Goal: Task Accomplishment & Management: Use online tool/utility

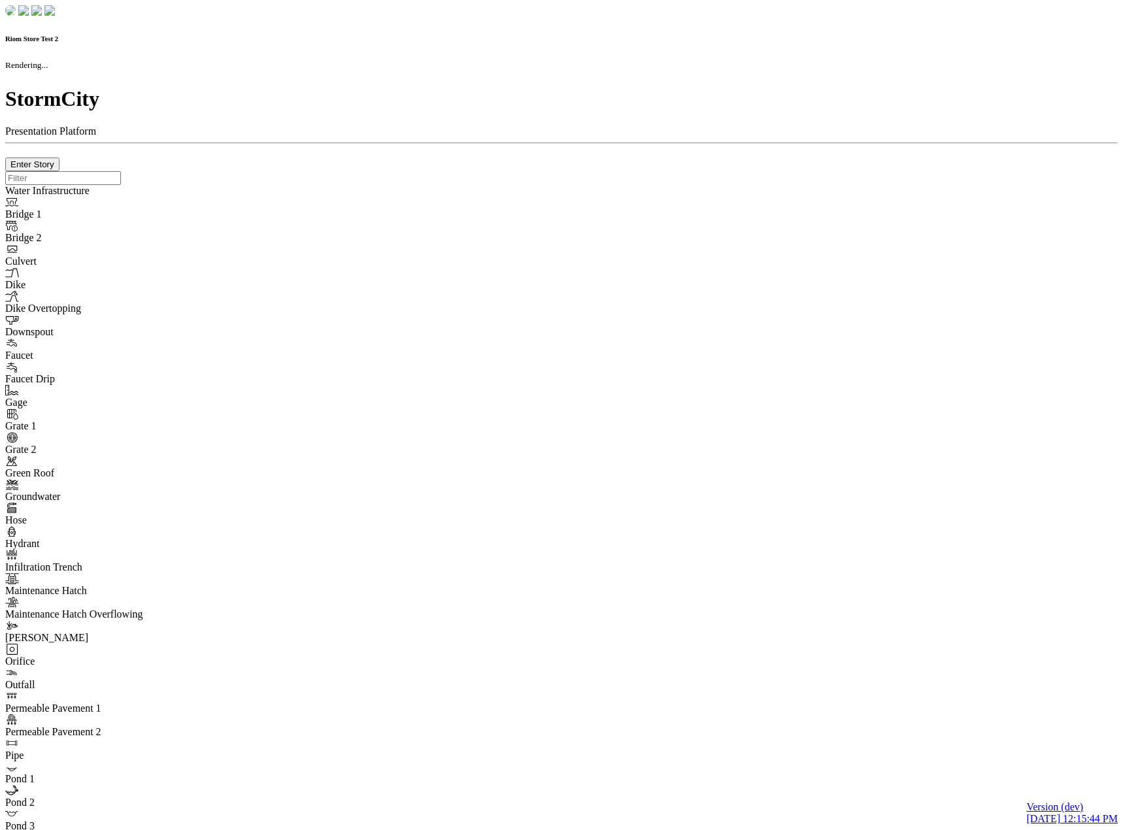
checkbox input "true"
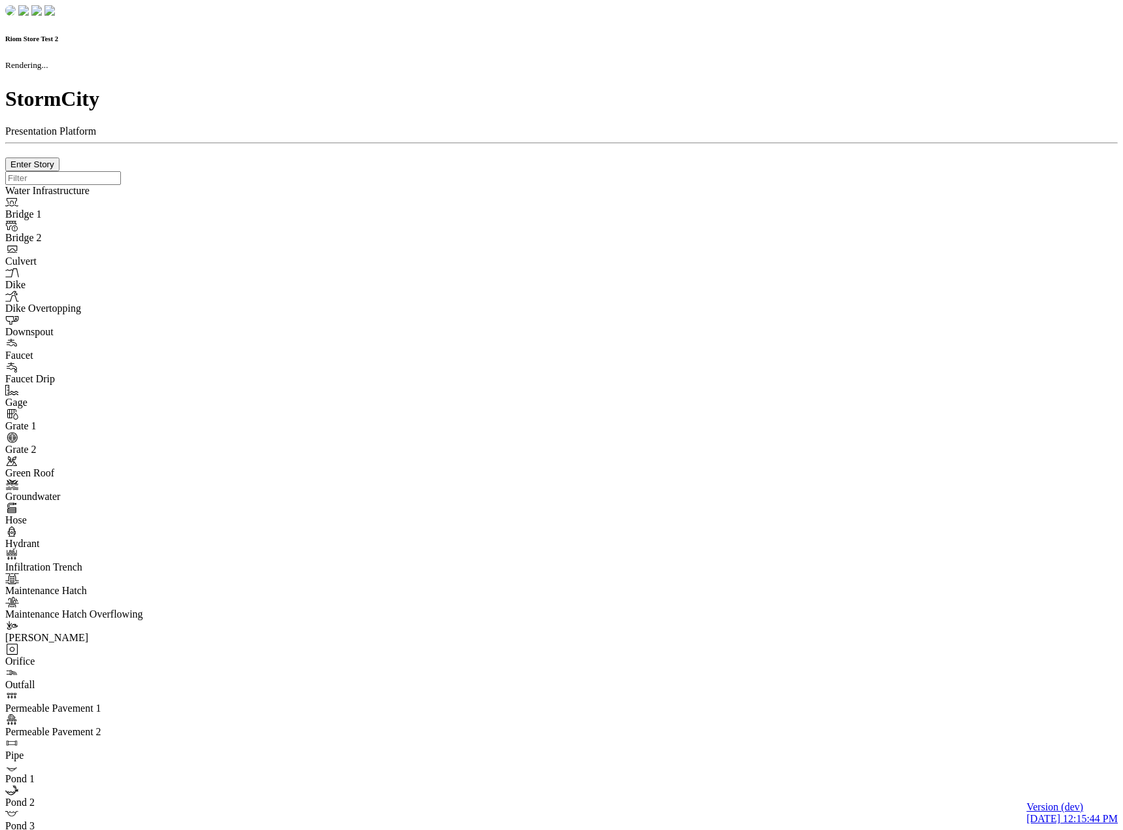
type input "0m"
type textarea "Depth = 0"
checkbox input "true"
select select "CIRCLE"
type input "7"
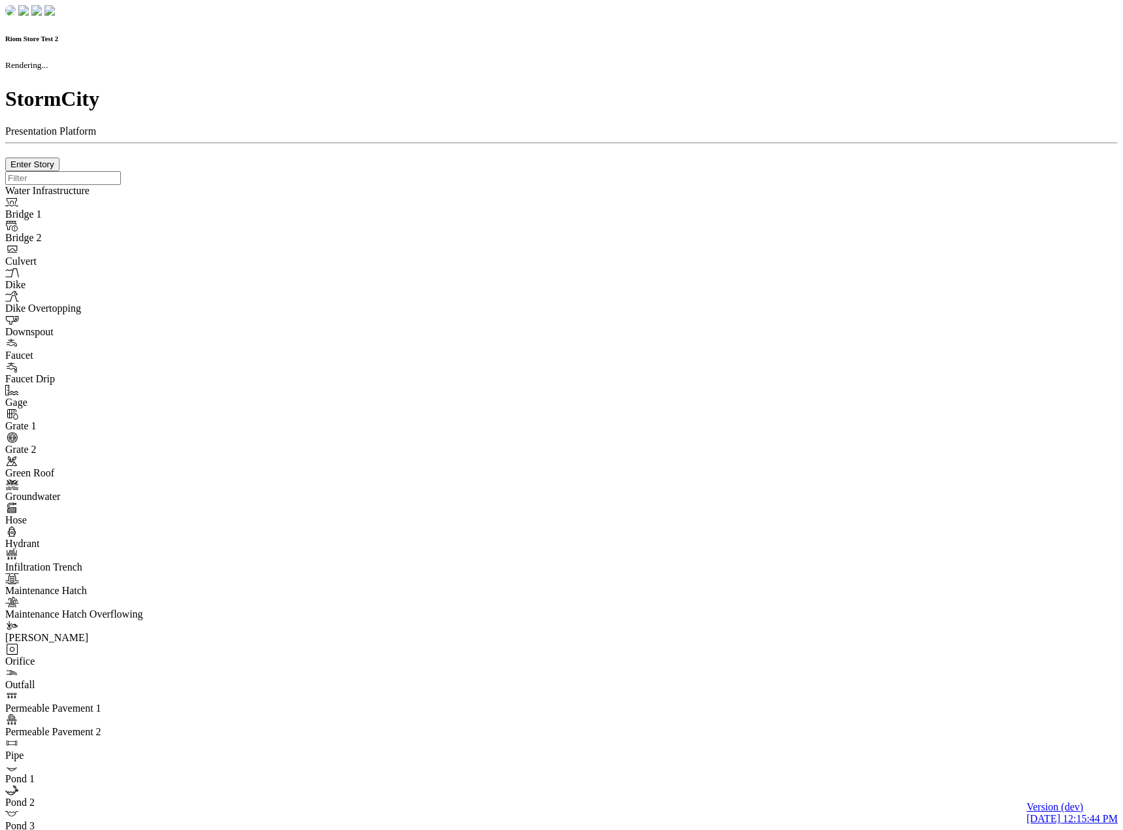
checkbox input "true"
type input "0"
select select "None"
type textarea "<i class="far fa-building"></i>"
type input "7"
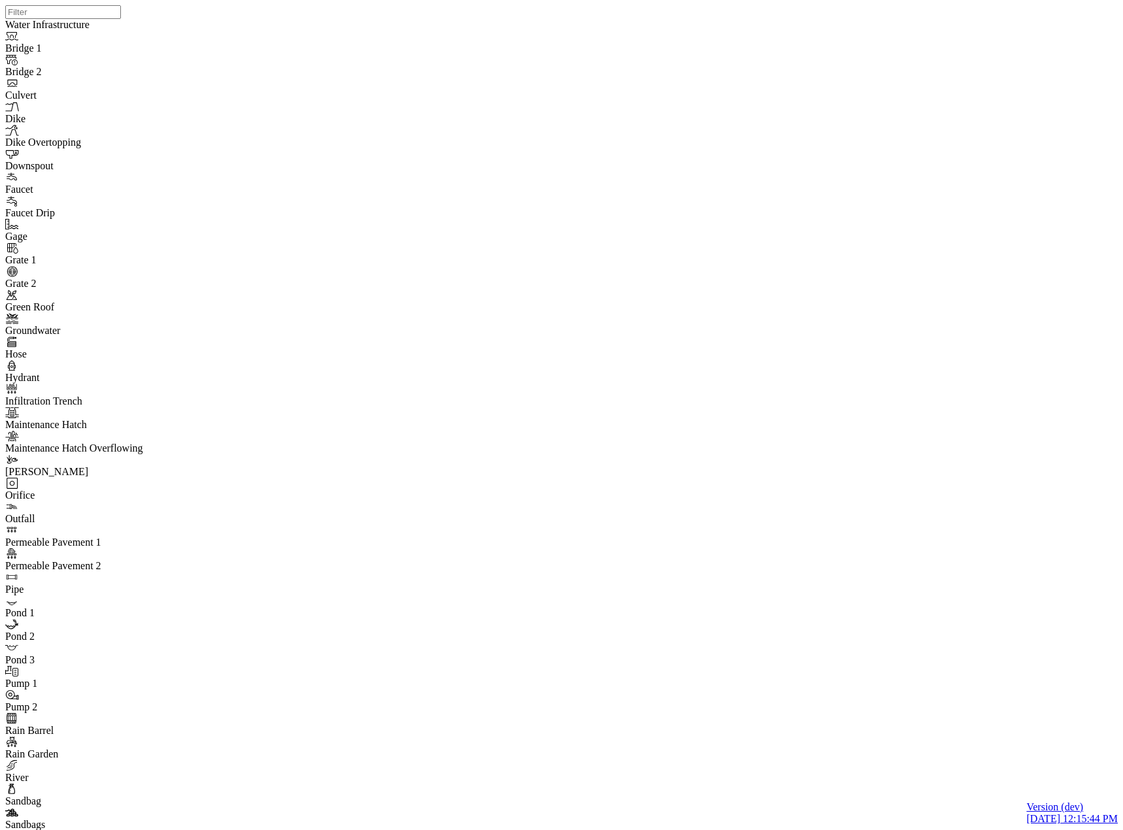
click at [639, 489] on div "JC JC JC DO JC JC JC JC JC JC JC" at bounding box center [566, 398] width 1123 height 797
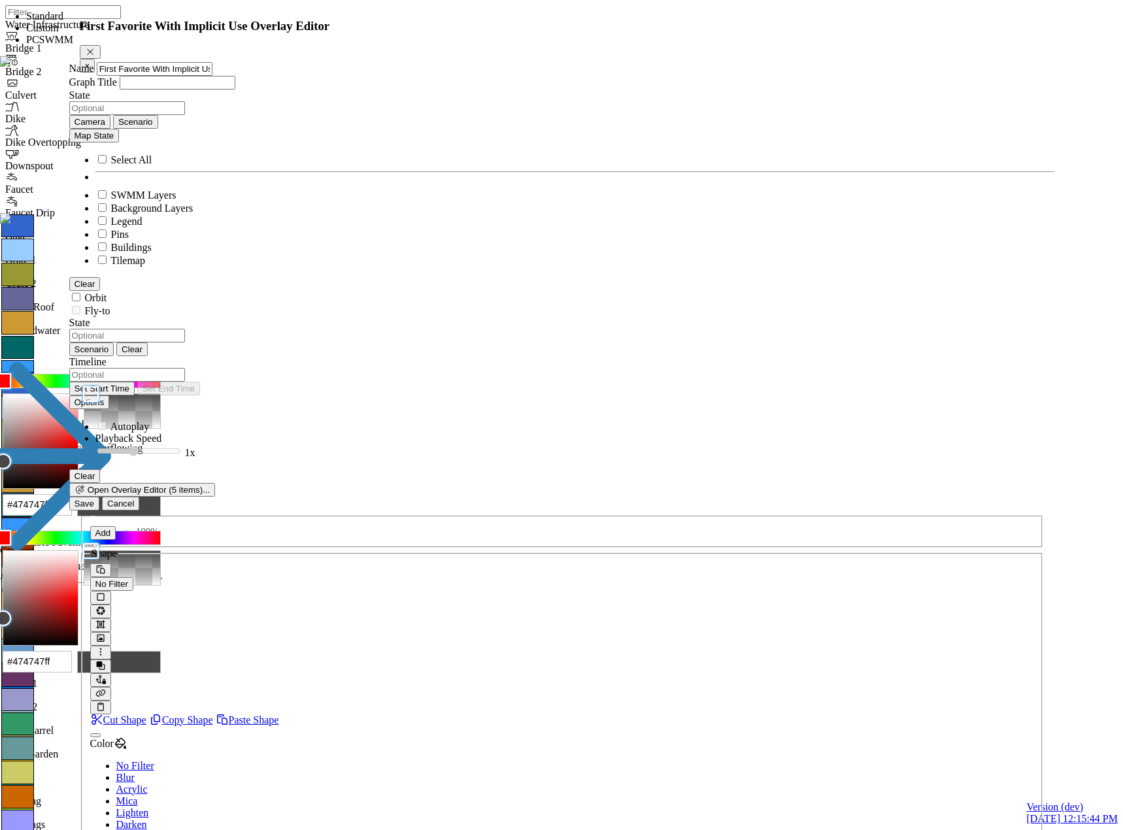
drag, startPoint x: 892, startPoint y: 57, endPoint x: 763, endPoint y: 299, distance: 275.0
click at [146, 37] on link "Select Template" at bounding box center [113, 31] width 67 height 11
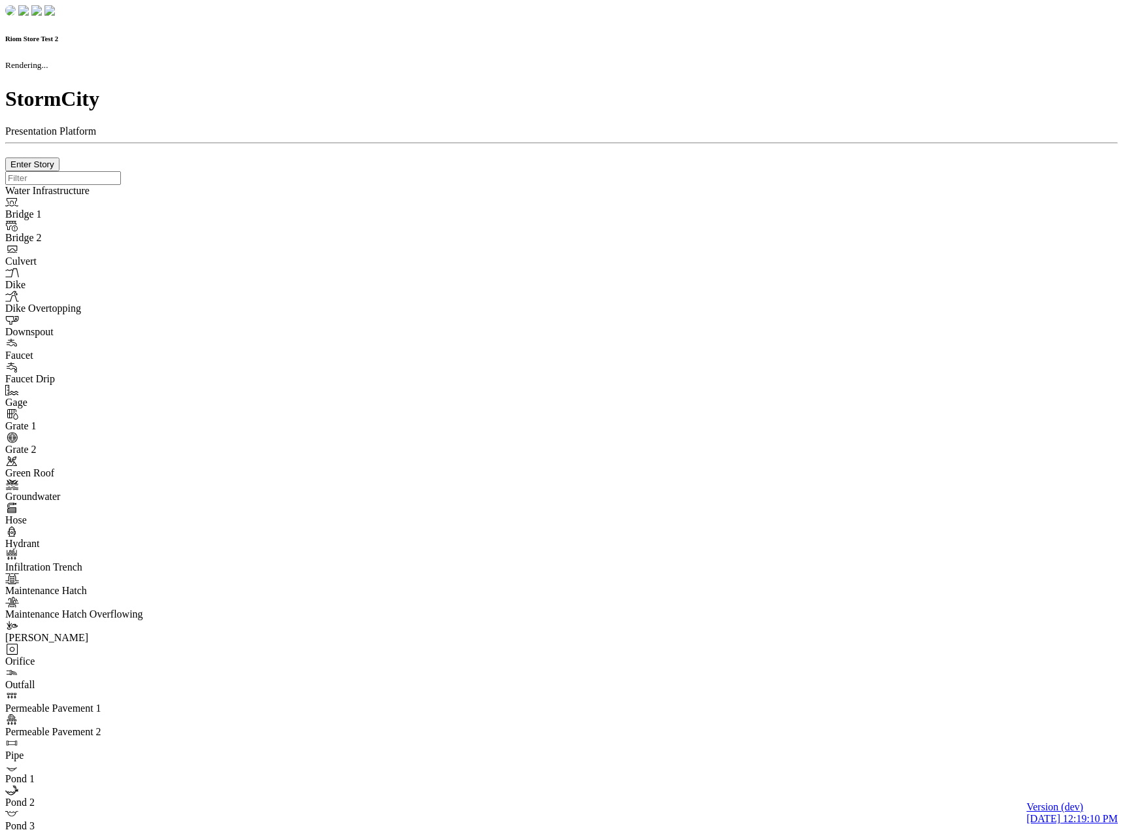
checkbox input "true"
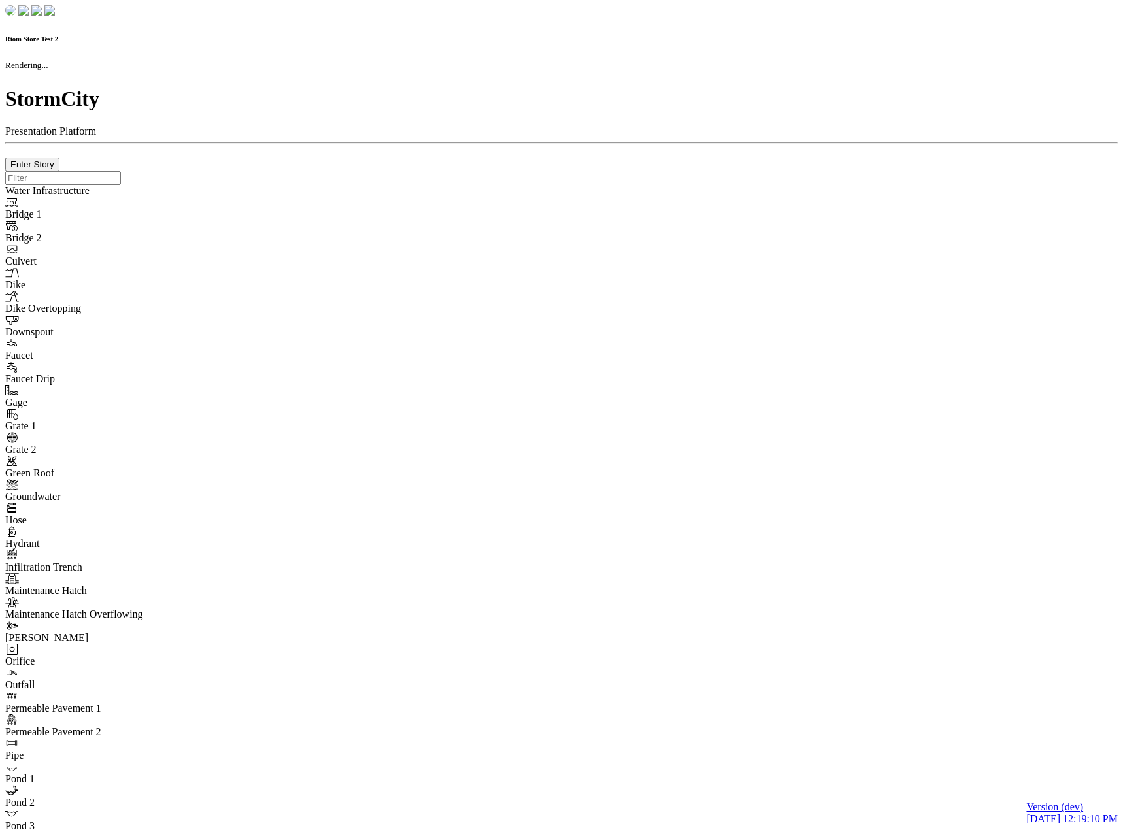
type input "0m"
type textarea "Depth = 0"
checkbox input "true"
select select "CIRCLE"
type input "7"
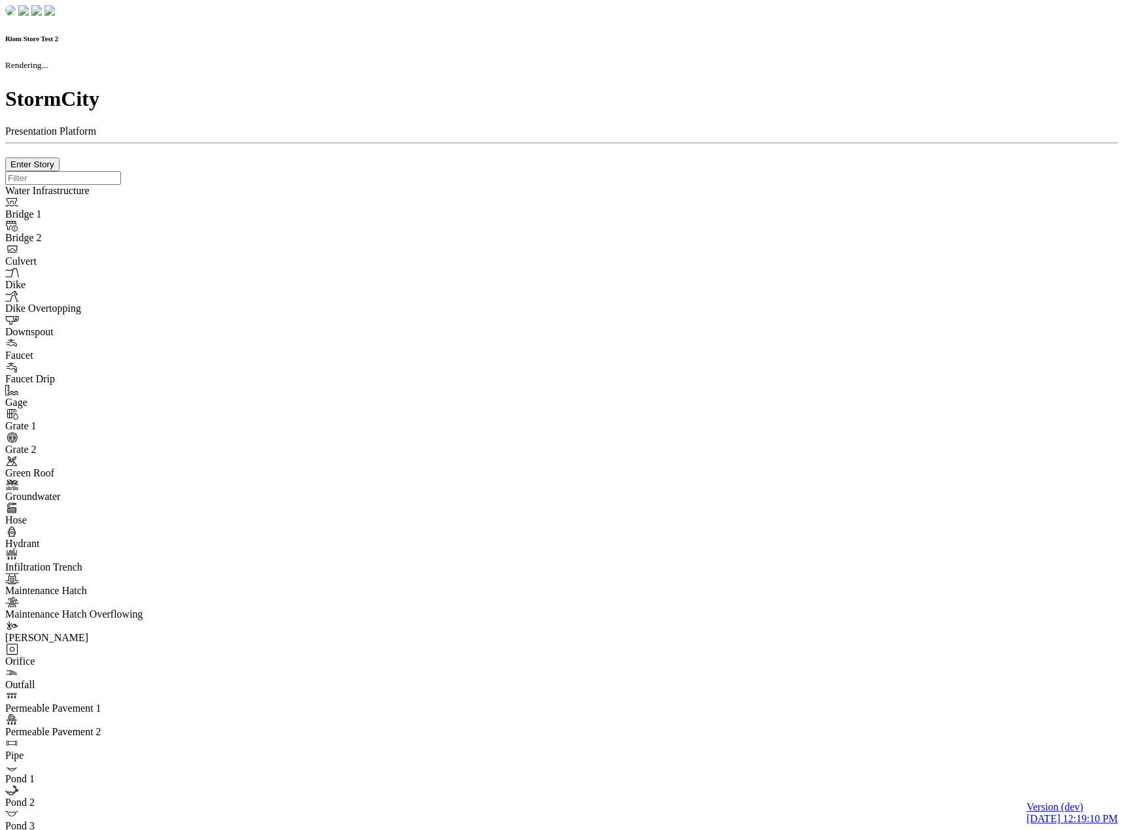
checkbox input "true"
type input "0"
type textarea "<i class="far fa-building"></i>"
select select "None"
type input "7"
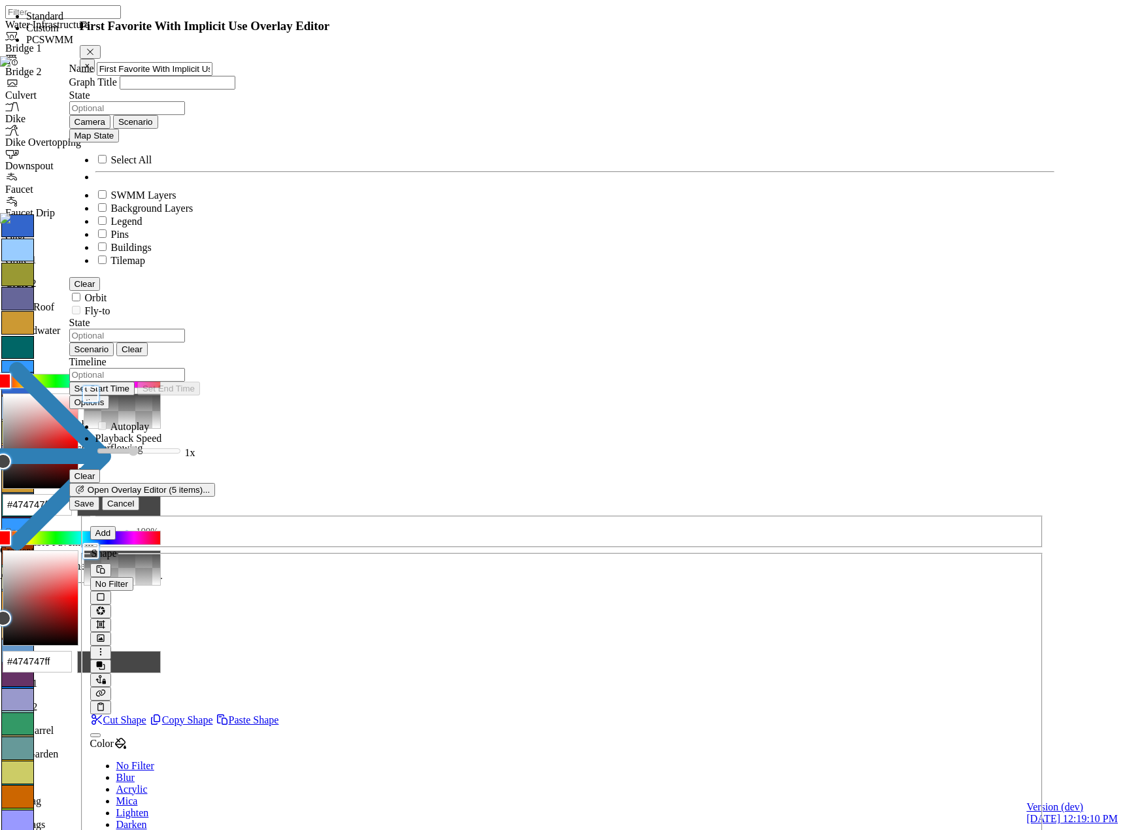
click at [146, 37] on link "Select Template" at bounding box center [113, 31] width 67 height 11
select select "CIRCLE"
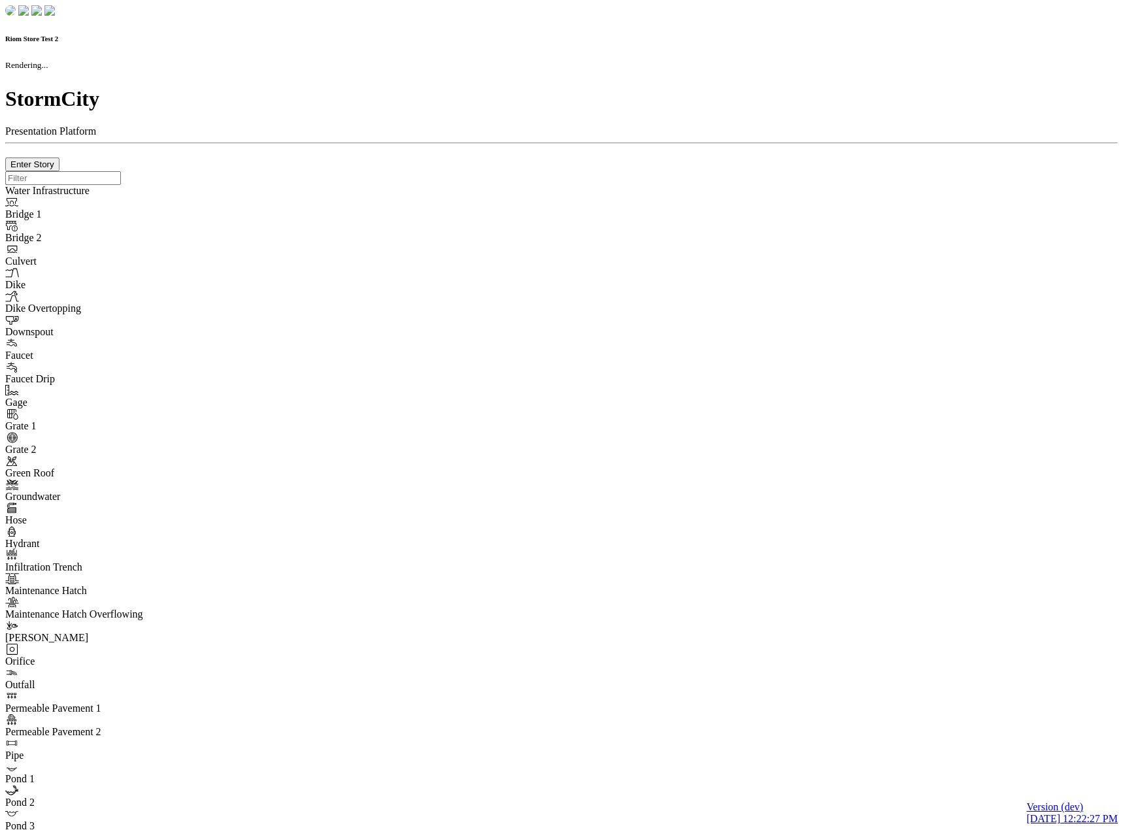
checkbox input "true"
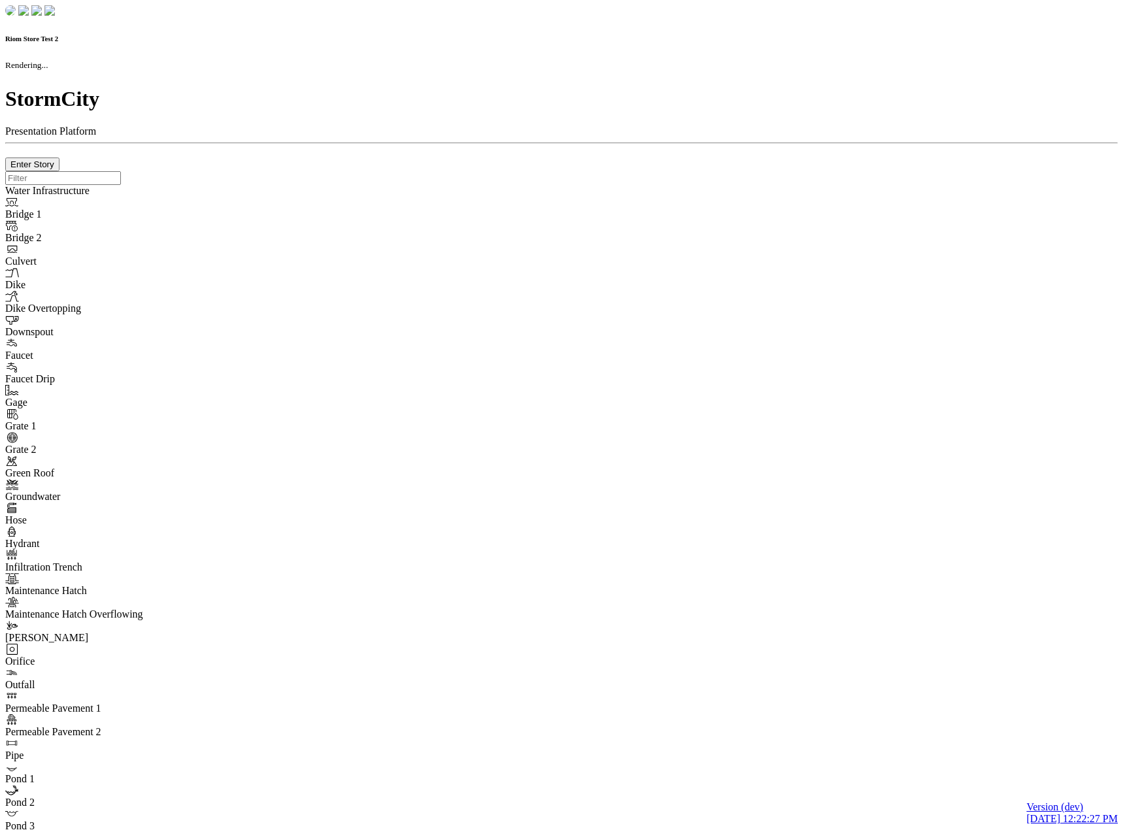
type input "0m"
type textarea "Depth = 0"
checkbox input "true"
select select "CIRCLE"
type input "7"
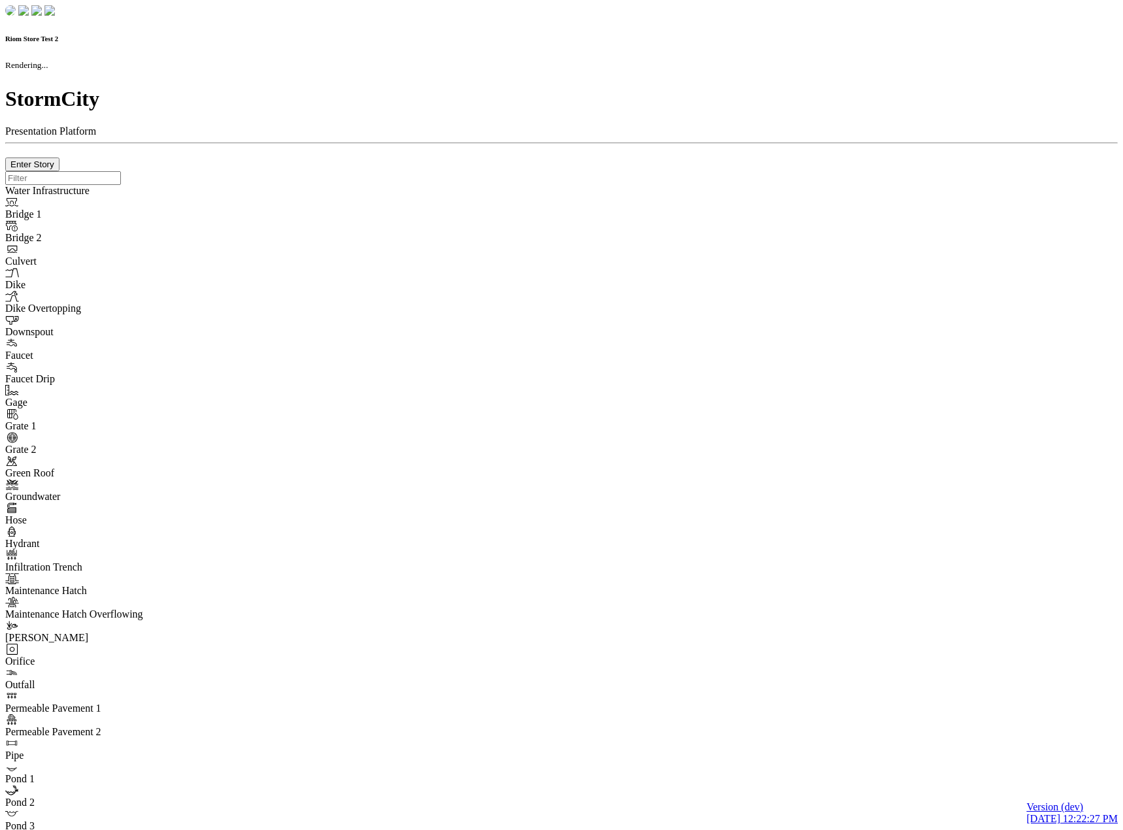
checkbox input "true"
type input "0"
select select "None"
type textarea "<i class="far fa-building"></i>"
type input "7"
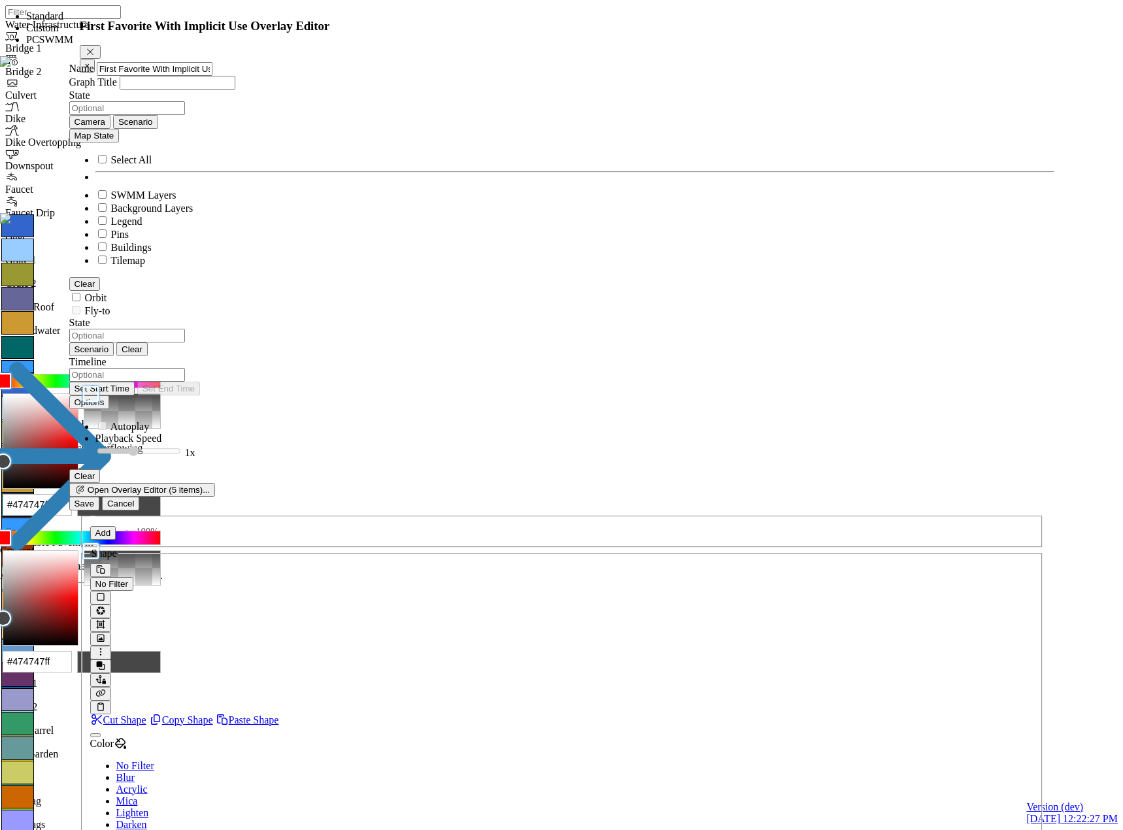
click at [146, 37] on link "Select Template" at bounding box center [113, 31] width 67 height 11
